Goal: Information Seeking & Learning: Learn about a topic

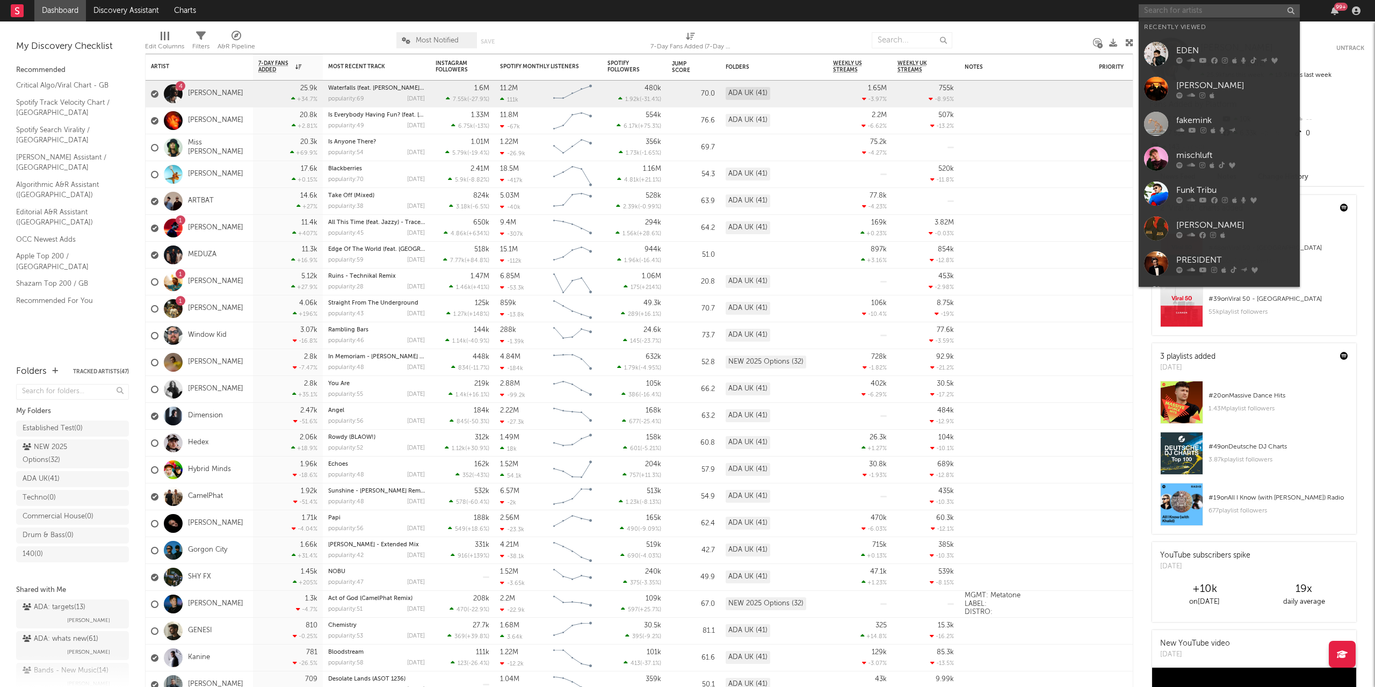
click at [687, 12] on input "text" at bounding box center [1219, 10] width 161 height 13
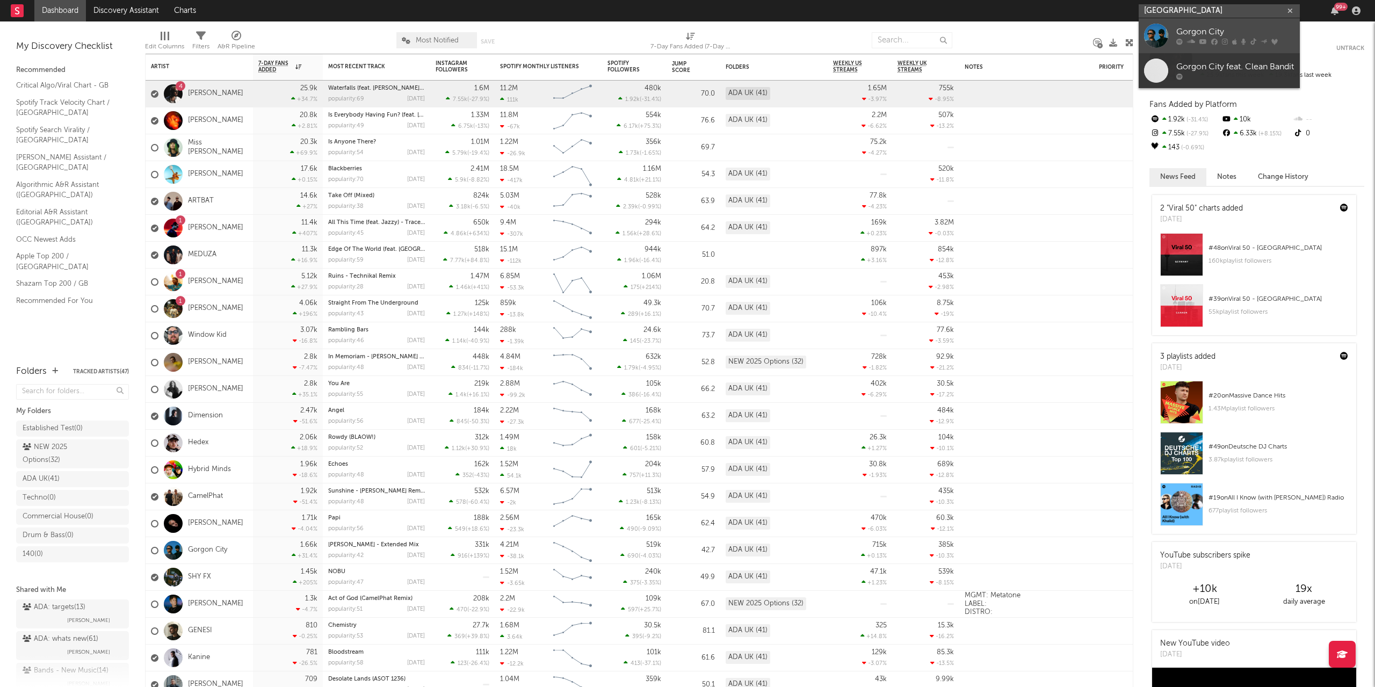
type input "[GEOGRAPHIC_DATA]"
click at [687, 35] on div "Gorgon City" at bounding box center [1235, 32] width 118 height 13
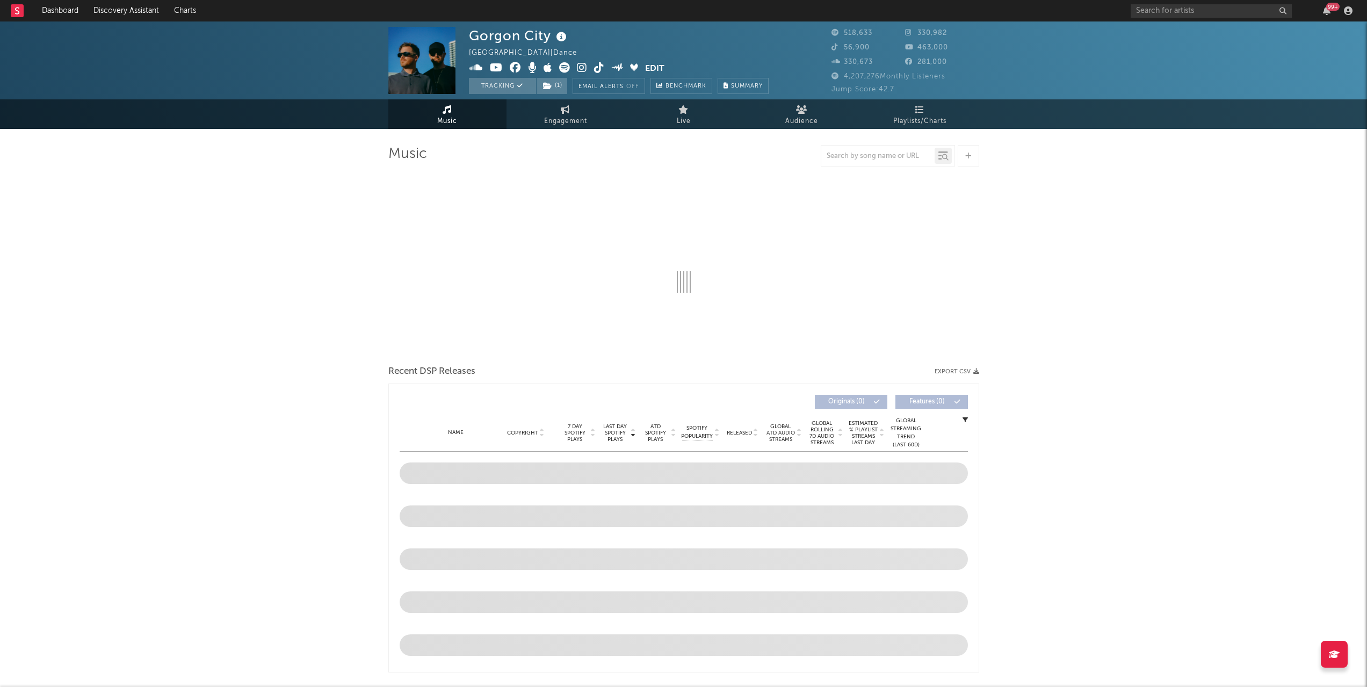
select select "6m"
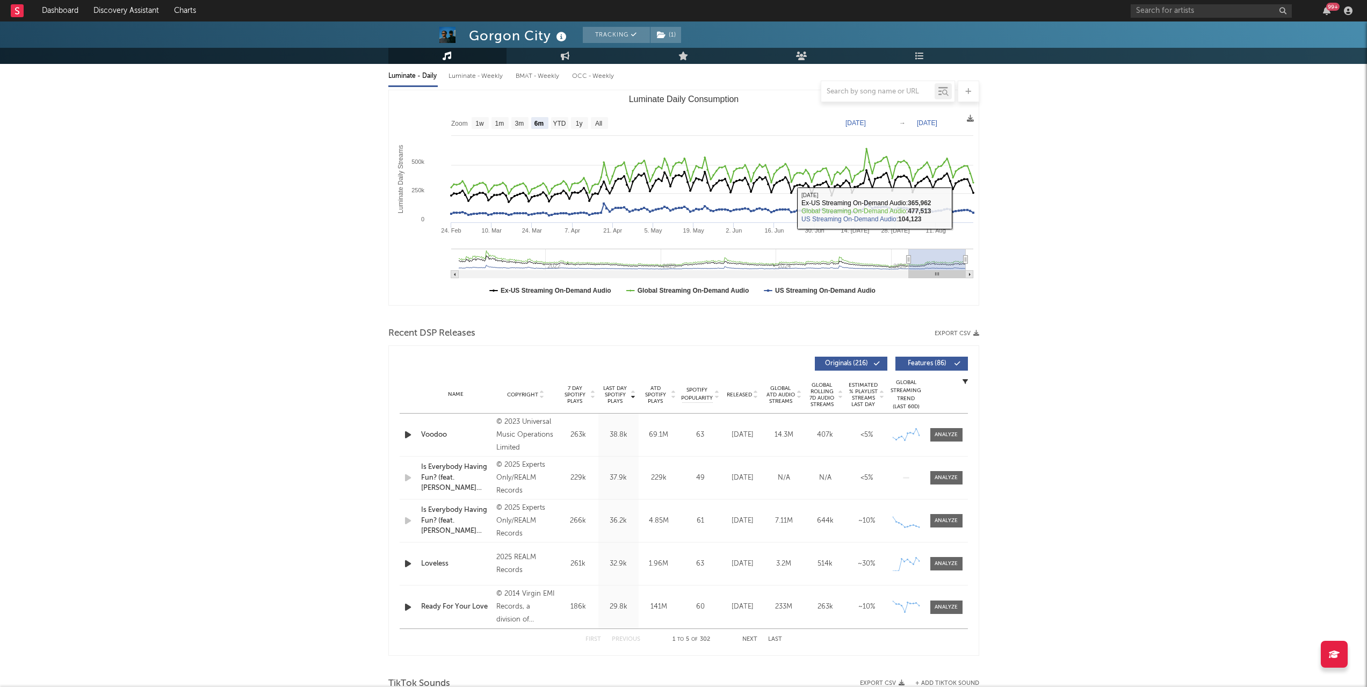
scroll to position [400, 0]
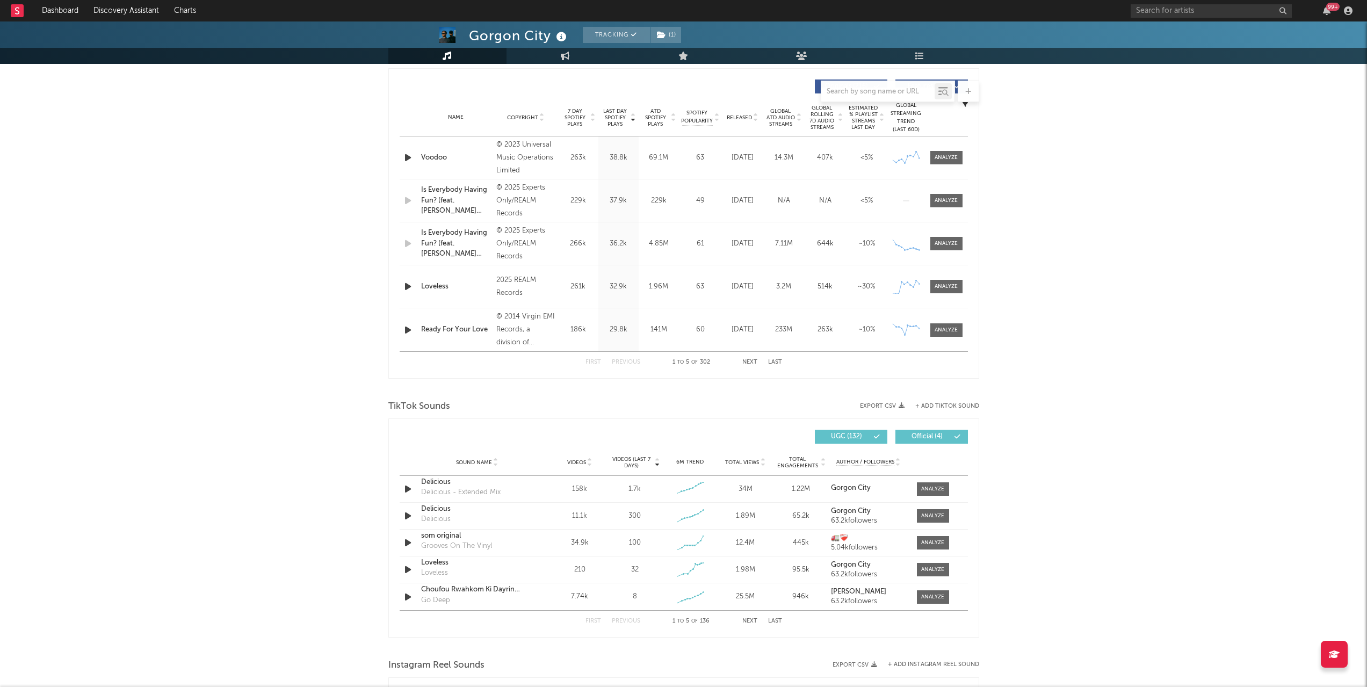
click at [687, 85] on div at bounding box center [877, 91] width 113 height 13
click at [687, 95] on input "text" at bounding box center [877, 92] width 113 height 9
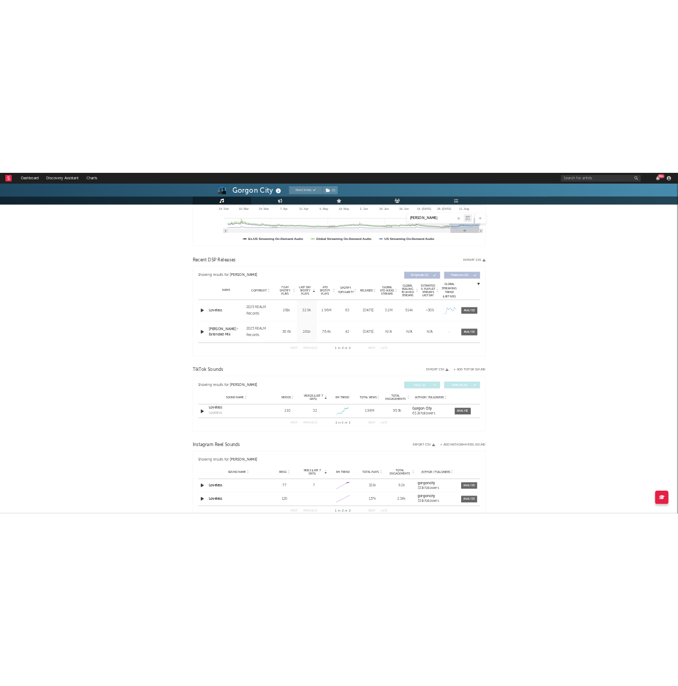
scroll to position [279, 0]
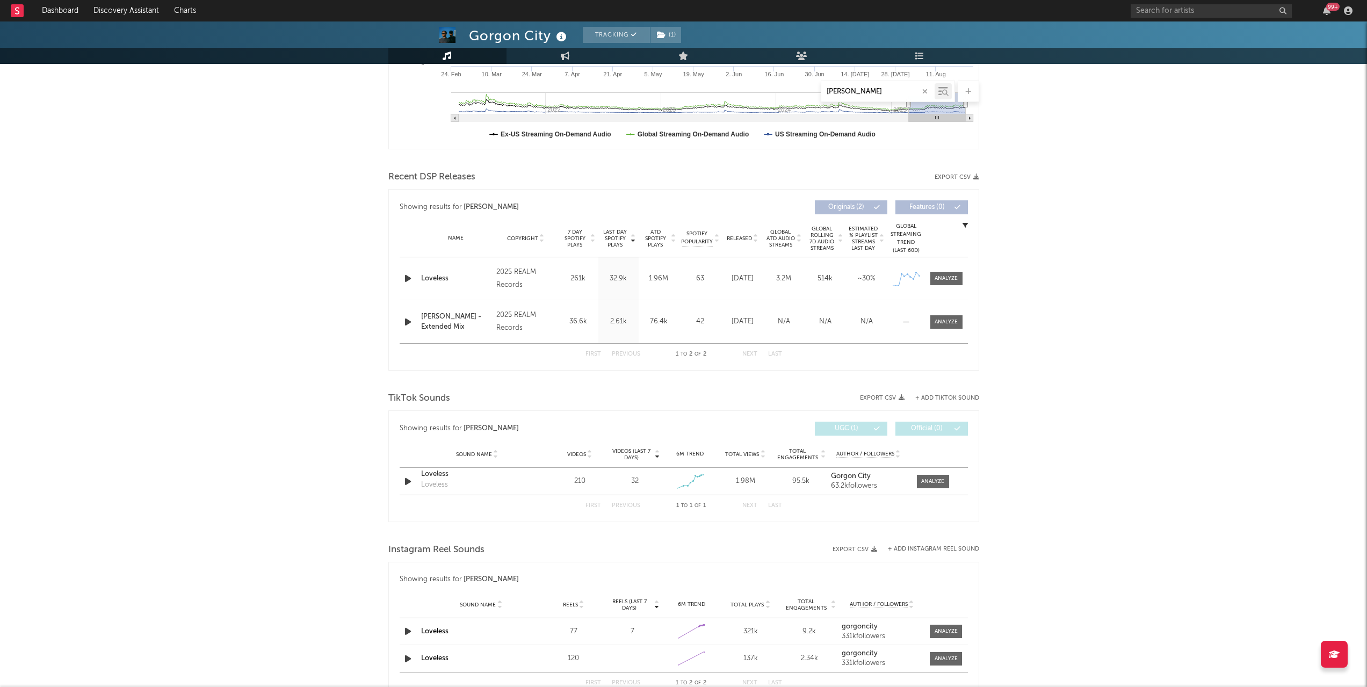
type input "[PERSON_NAME]"
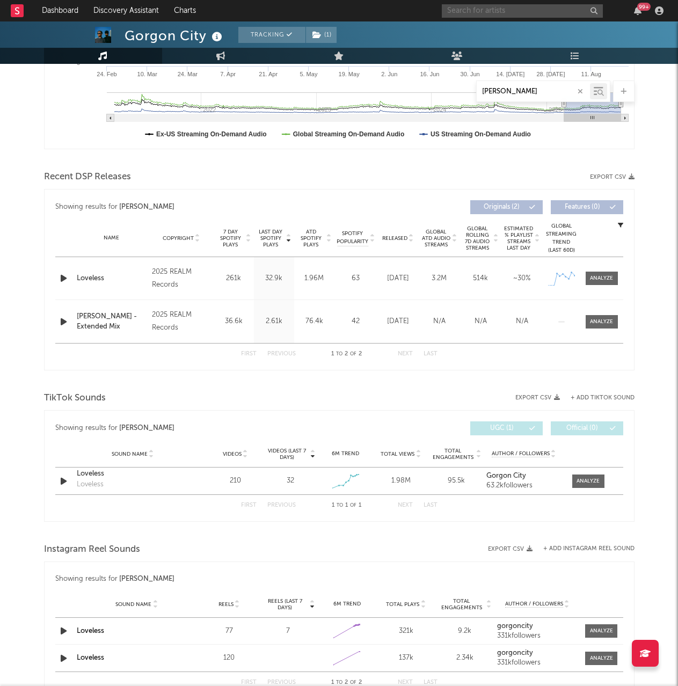
click at [535, 5] on input "text" at bounding box center [522, 10] width 161 height 13
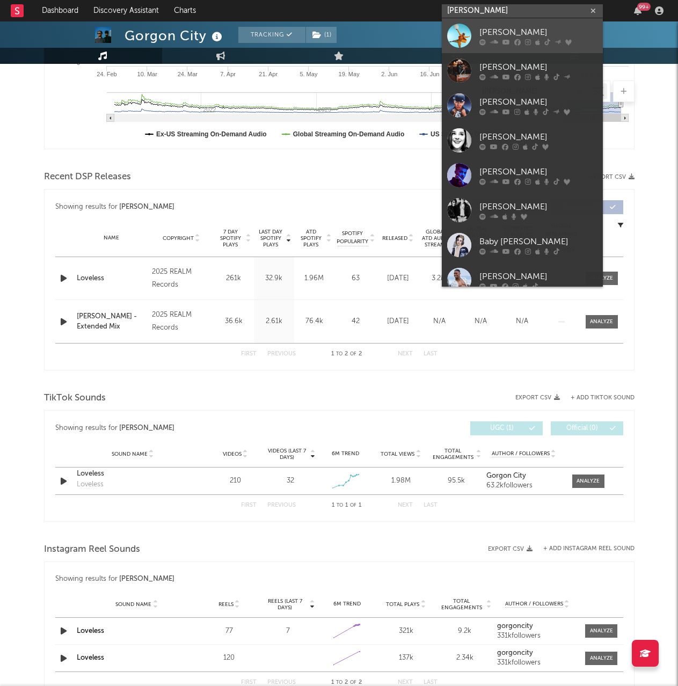
type input "[PERSON_NAME]"
click at [514, 28] on div "[PERSON_NAME]" at bounding box center [539, 32] width 118 height 13
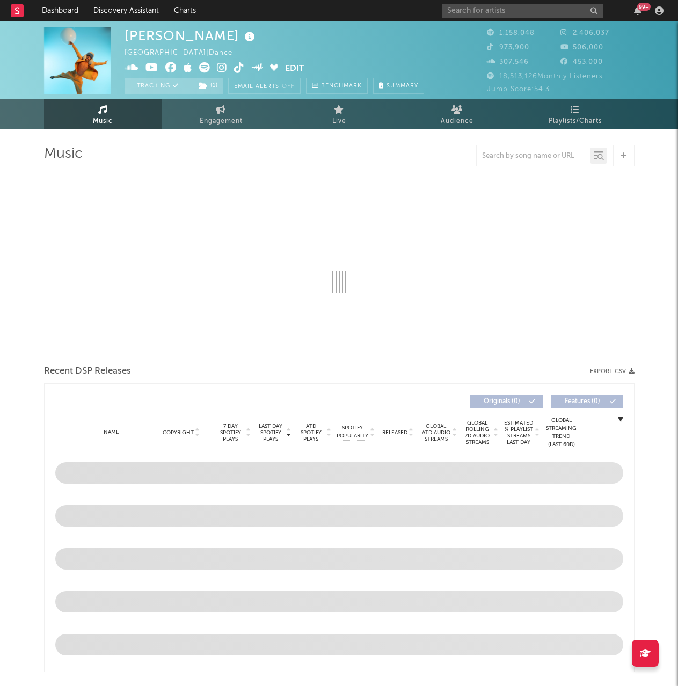
select select "6m"
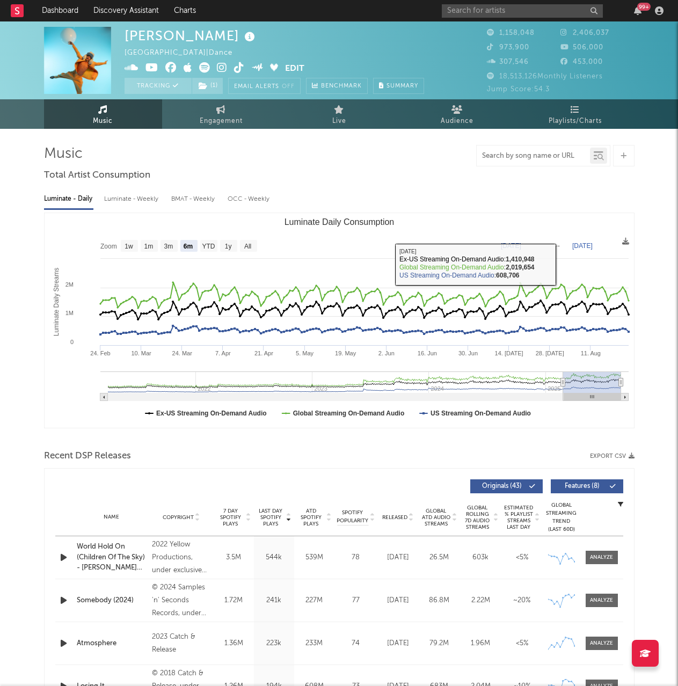
click at [534, 159] on input "text" at bounding box center [533, 156] width 113 height 9
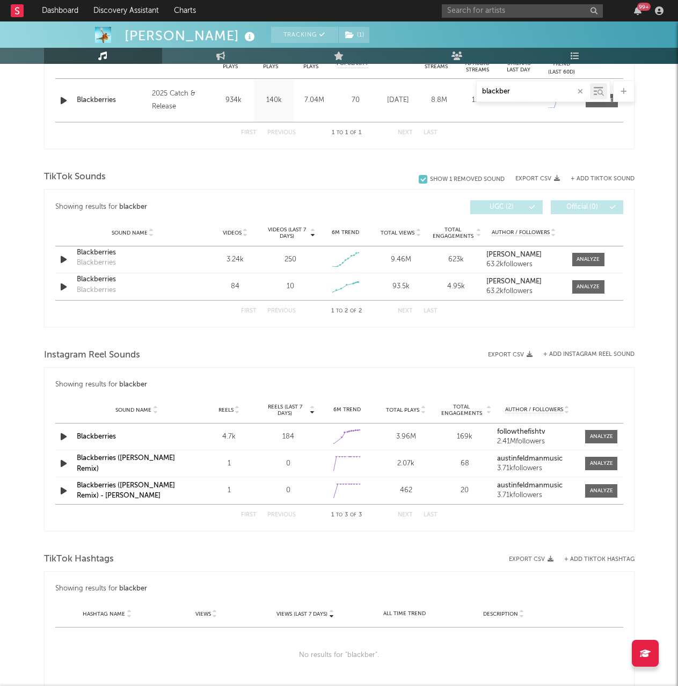
scroll to position [458, 0]
type input "blackber"
click at [538, 10] on input "text" at bounding box center [522, 10] width 161 height 13
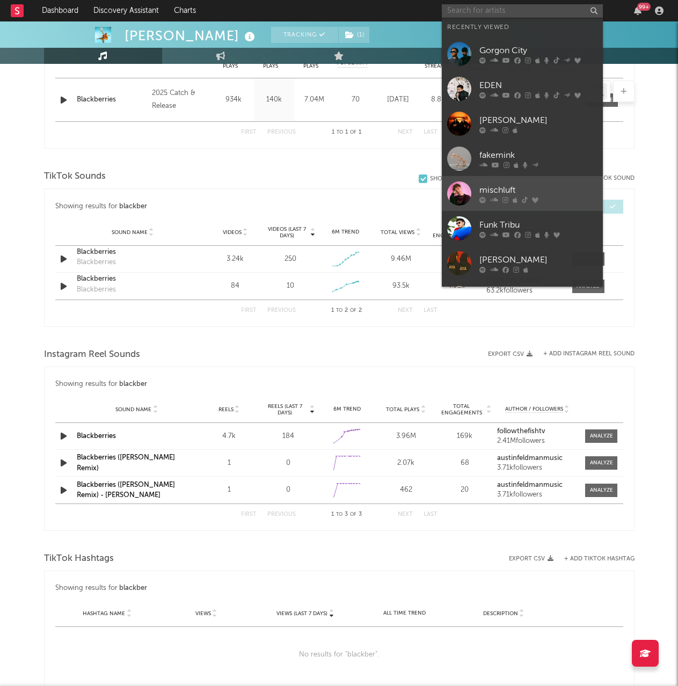
scroll to position [99, 0]
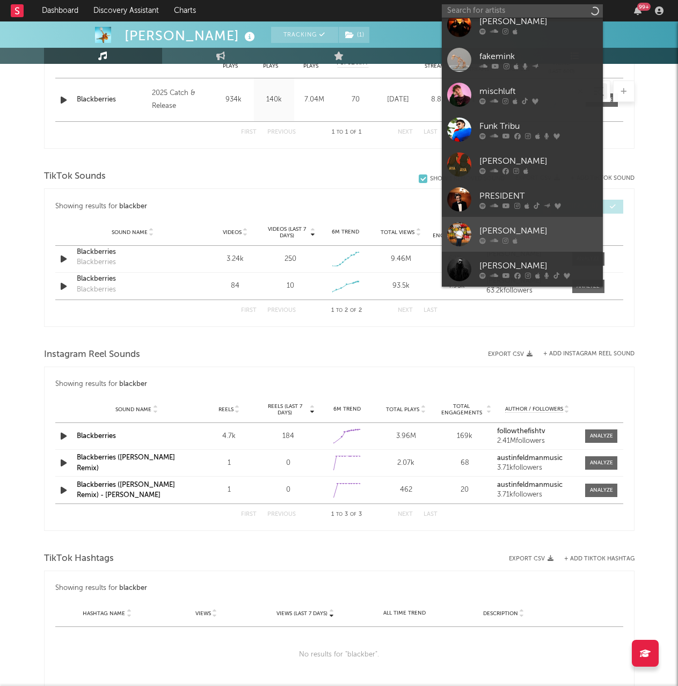
click at [540, 222] on link "[PERSON_NAME]" at bounding box center [522, 234] width 161 height 35
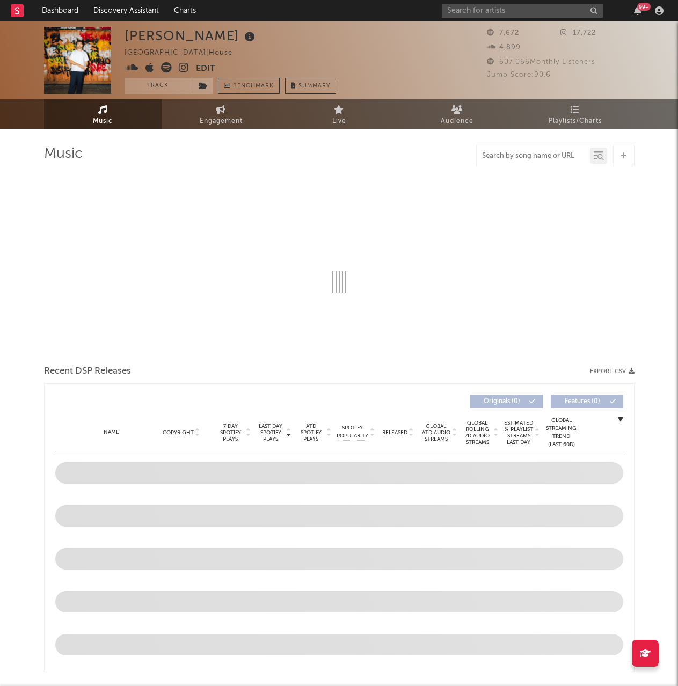
click at [526, 159] on input "text" at bounding box center [533, 156] width 113 height 9
select select "6m"
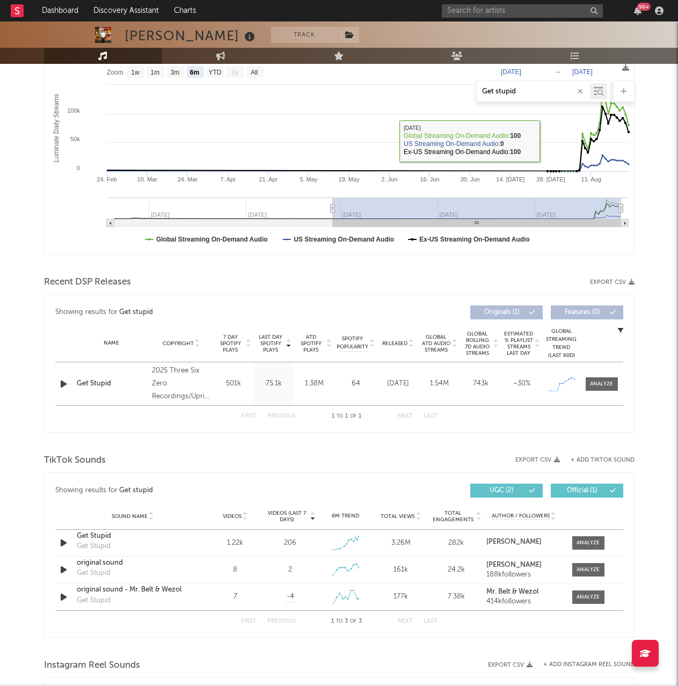
scroll to position [176, 0]
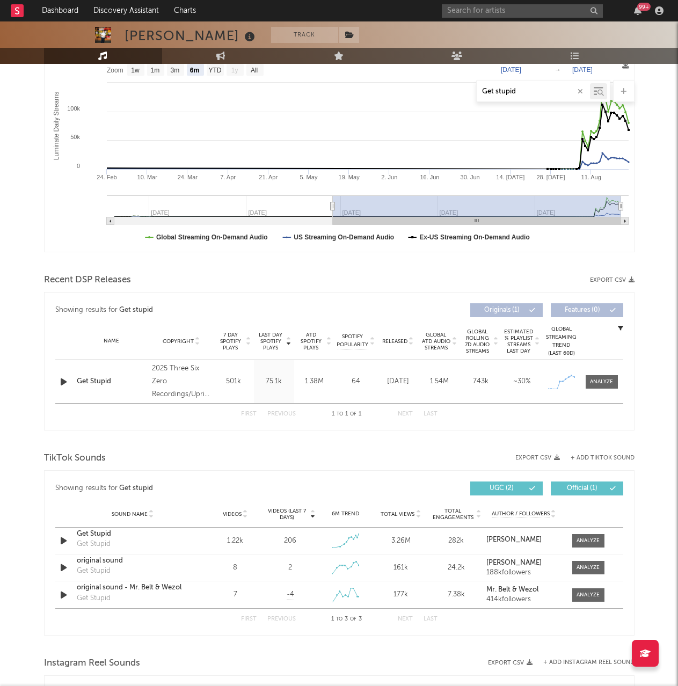
type input "Get stupid"
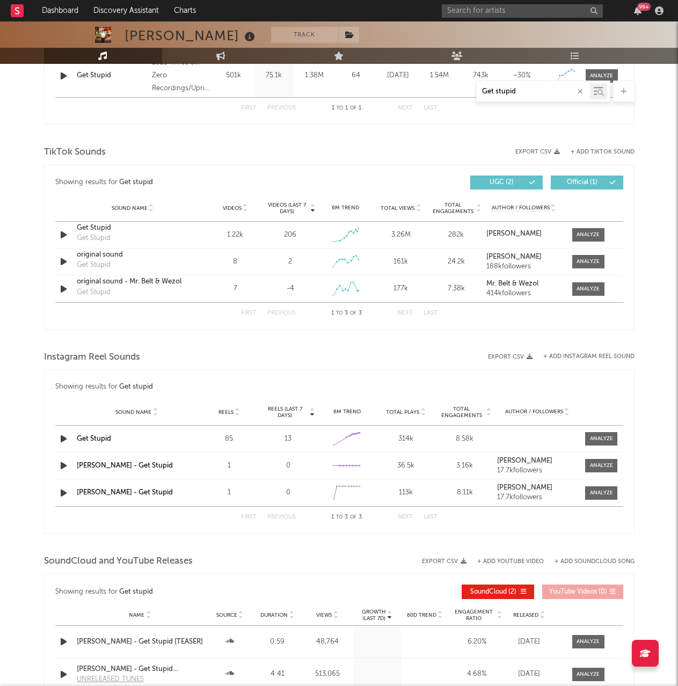
scroll to position [488, 0]
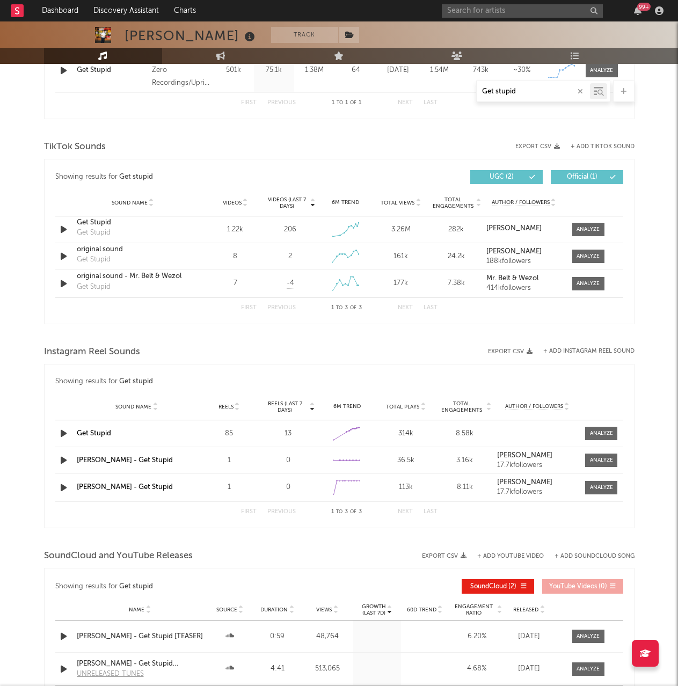
click at [525, 89] on input "Get stupid" at bounding box center [533, 92] width 113 height 9
click at [494, 8] on input "text" at bounding box center [522, 10] width 161 height 13
type input "[PERSON_NAME]"
click at [512, 43] on div at bounding box center [539, 42] width 118 height 6
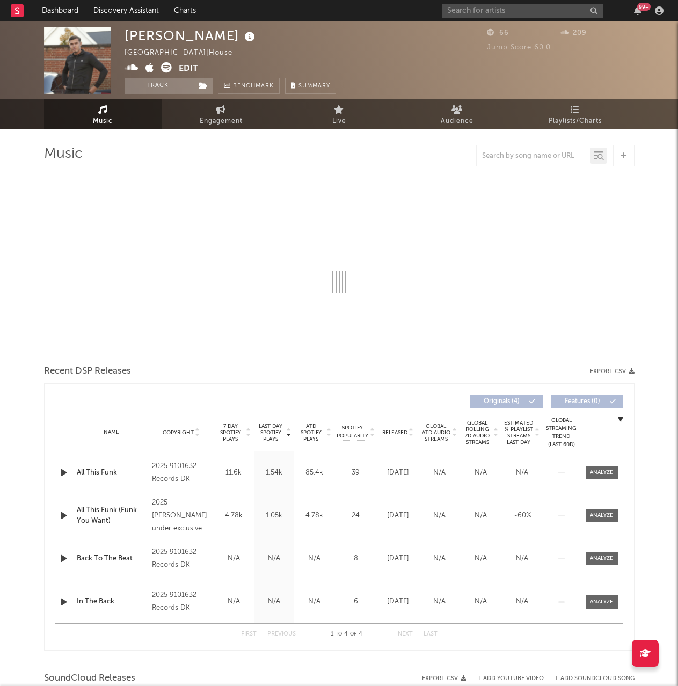
select select "1w"
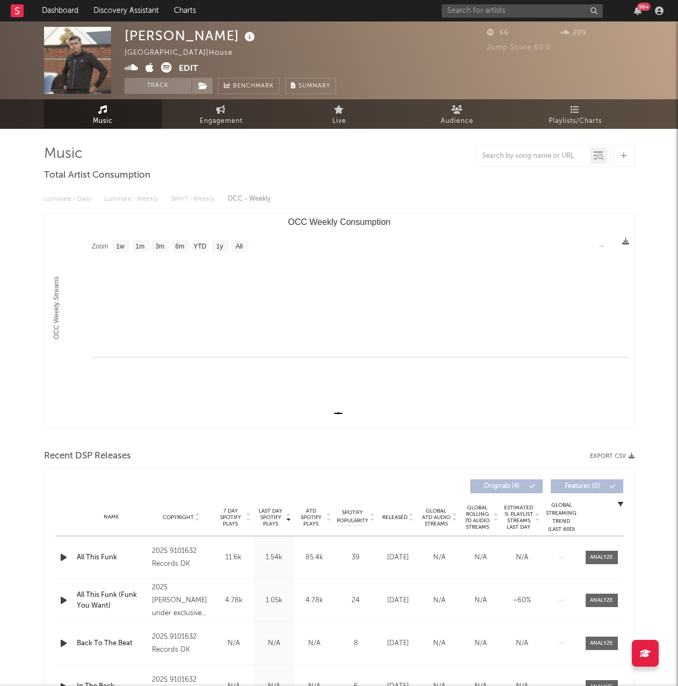
click at [505, 151] on div at bounding box center [533, 155] width 113 height 13
click at [497, 153] on input "text" at bounding box center [533, 156] width 113 height 9
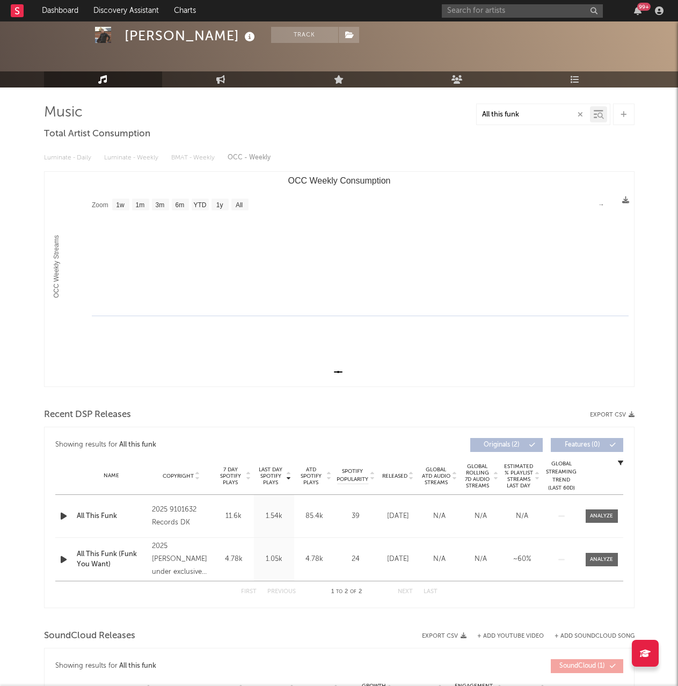
scroll to position [40, 0]
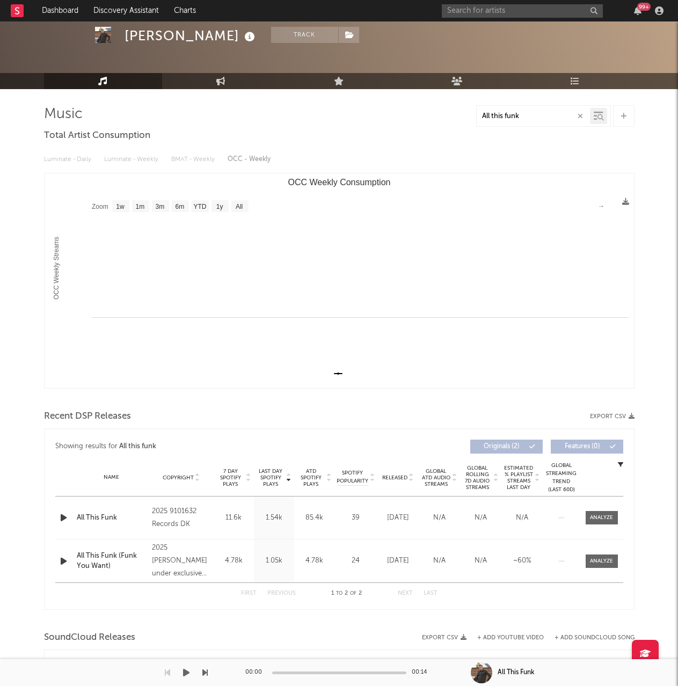
type input "All this funk"
